Goal: Find specific page/section: Find specific page/section

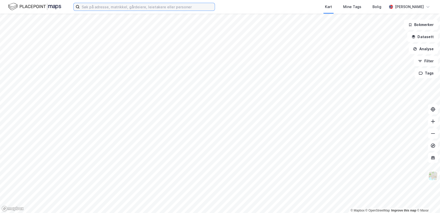
click at [106, 7] on input at bounding box center [147, 7] width 135 height 8
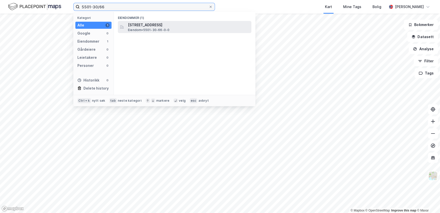
type input "5501-30/66"
click at [183, 26] on span "[STREET_ADDRESS]" at bounding box center [188, 25] width 121 height 6
